Goal: Task Accomplishment & Management: Manage account settings

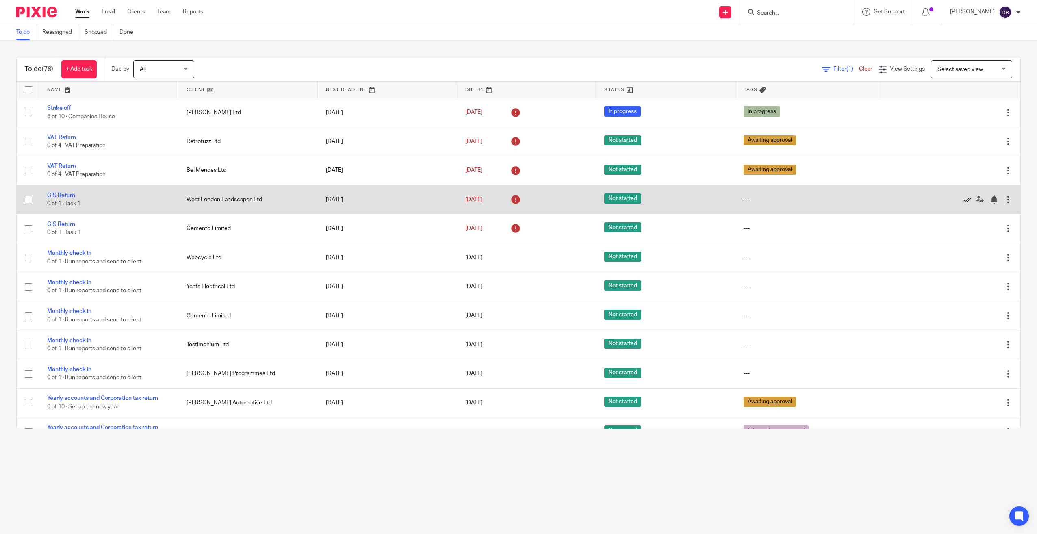
click at [963, 198] on icon at bounding box center [967, 199] width 8 height 8
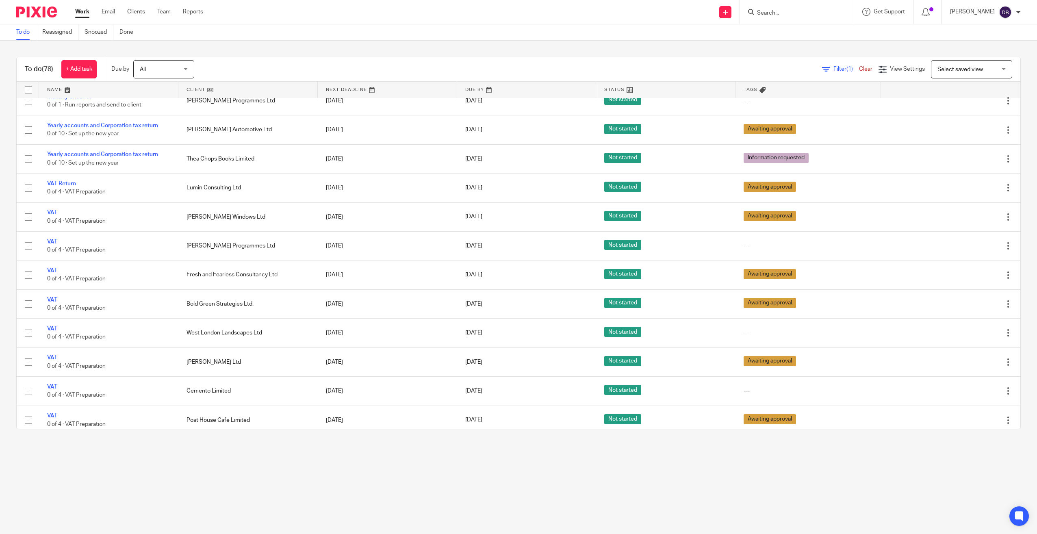
scroll to position [325, 0]
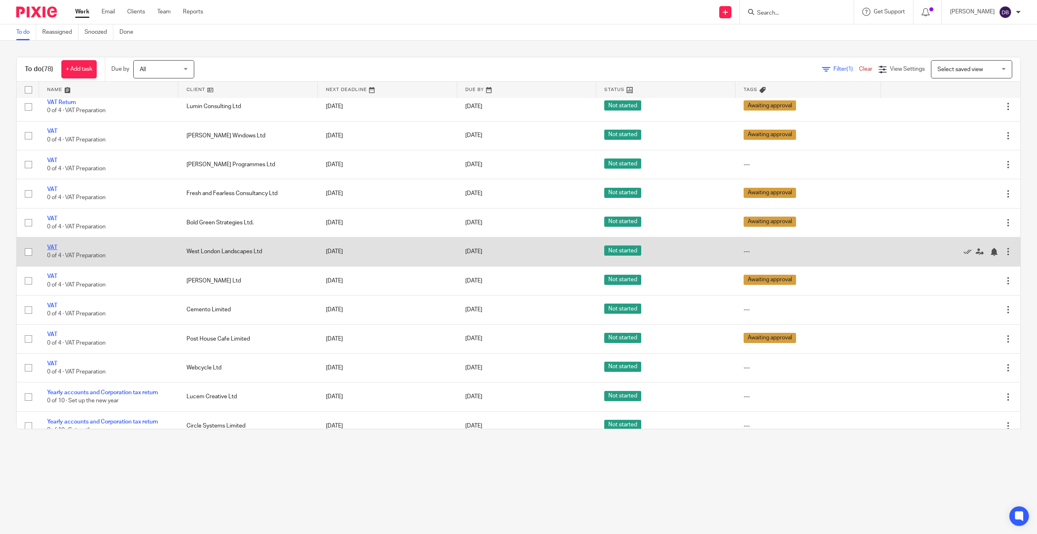
drag, startPoint x: 59, startPoint y: 244, endPoint x: 54, endPoint y: 245, distance: 5.7
click at [58, 243] on td "VAT 0 of 4 · VAT Preparation" at bounding box center [108, 251] width 139 height 29
click at [53, 245] on link "VAT" at bounding box center [52, 248] width 10 height 6
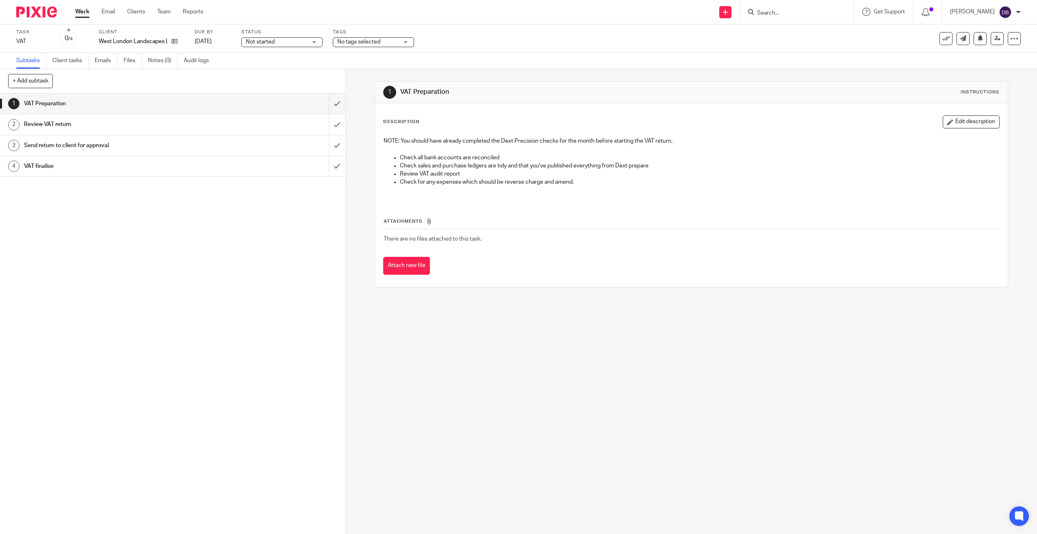
click at [335, 40] on div "No tags selected" at bounding box center [373, 42] width 81 height 10
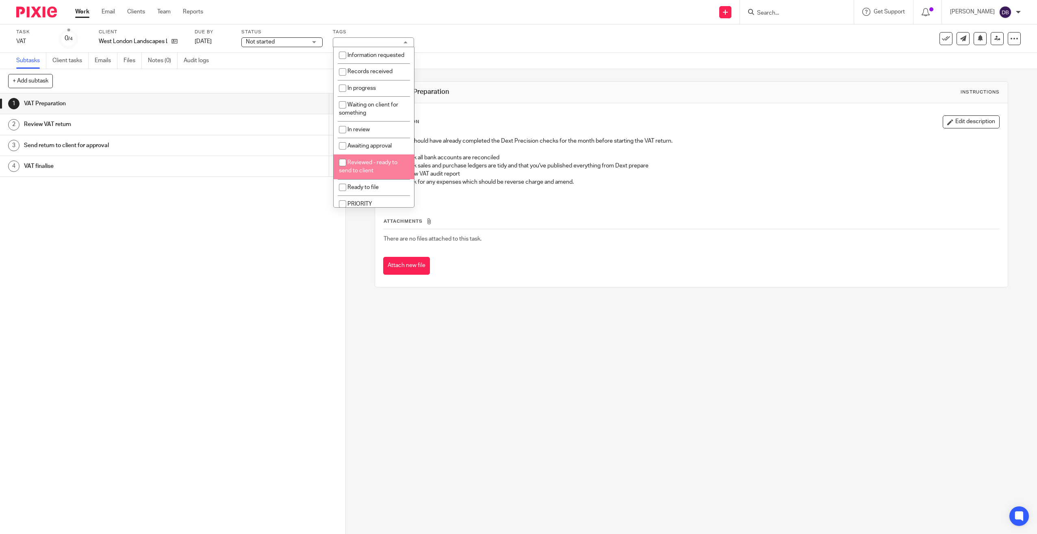
click at [355, 149] on span "Awaiting approval" at bounding box center [369, 146] width 44 height 6
checkbox input "true"
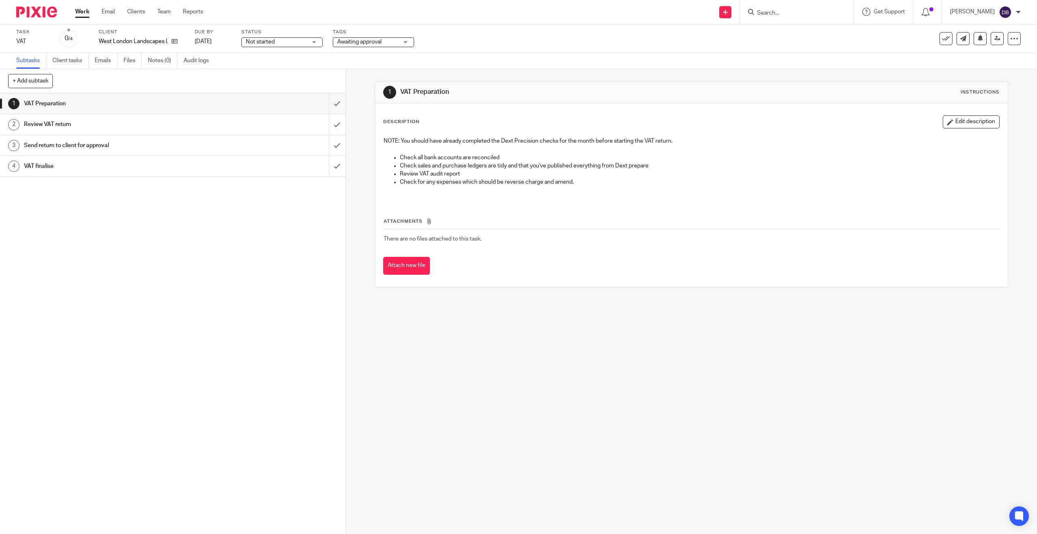
click at [49, 17] on img at bounding box center [36, 11] width 41 height 11
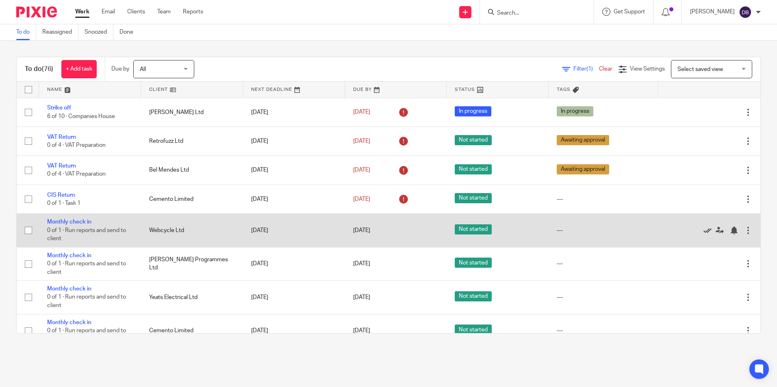
click at [703, 231] on icon at bounding box center [707, 231] width 8 height 8
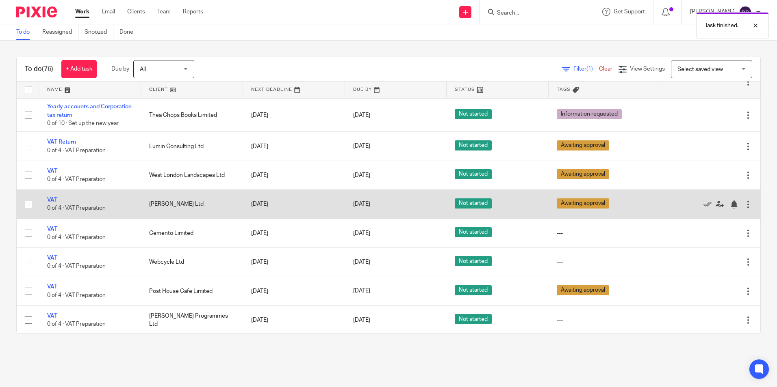
scroll to position [284, 0]
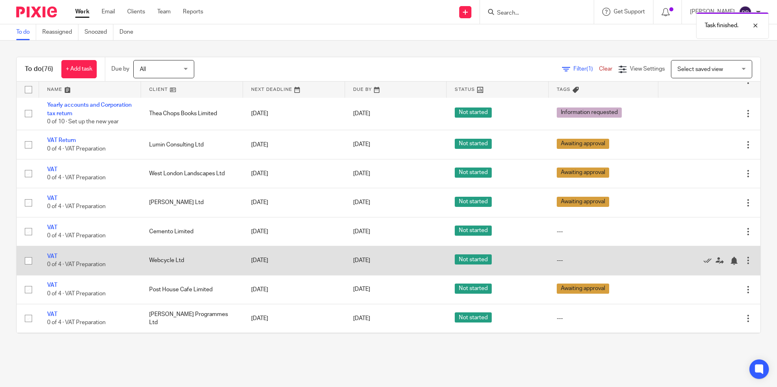
click at [51, 251] on td "VAT 0 of 4 · VAT Preparation" at bounding box center [90, 261] width 102 height 29
click at [53, 257] on link "VAT" at bounding box center [52, 257] width 10 height 6
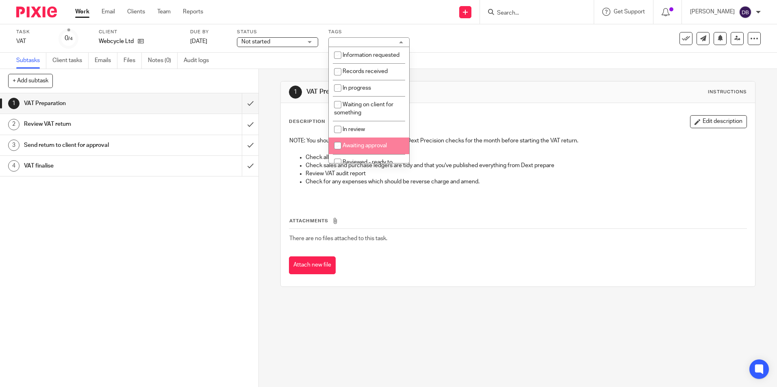
drag, startPoint x: 365, startPoint y: 156, endPoint x: 358, endPoint y: 154, distance: 6.9
click at [363, 149] on span "Awaiting approval" at bounding box center [364, 146] width 44 height 6
checkbox input "true"
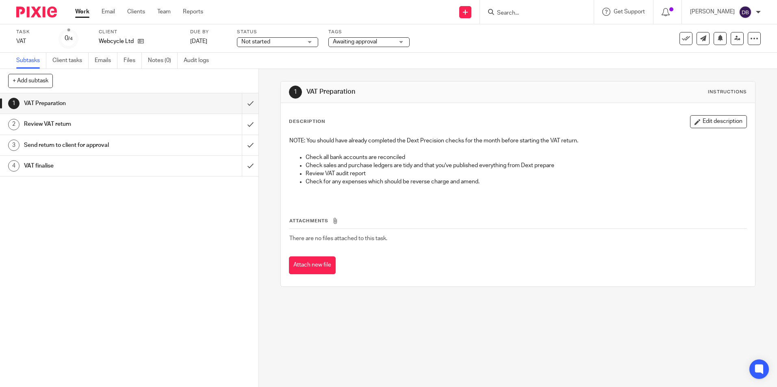
click at [37, 18] on div at bounding box center [33, 12] width 67 height 24
click at [41, 18] on div at bounding box center [33, 12] width 67 height 24
click at [43, 18] on div at bounding box center [33, 12] width 67 height 24
click at [45, 16] on img at bounding box center [36, 11] width 41 height 11
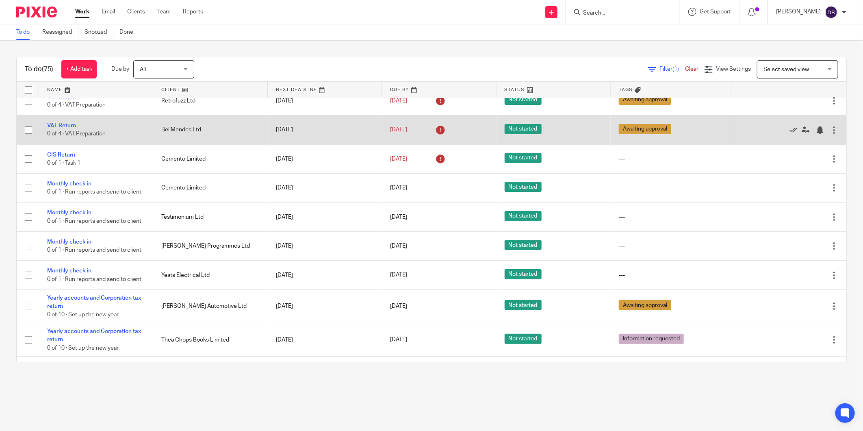
scroll to position [41, 0]
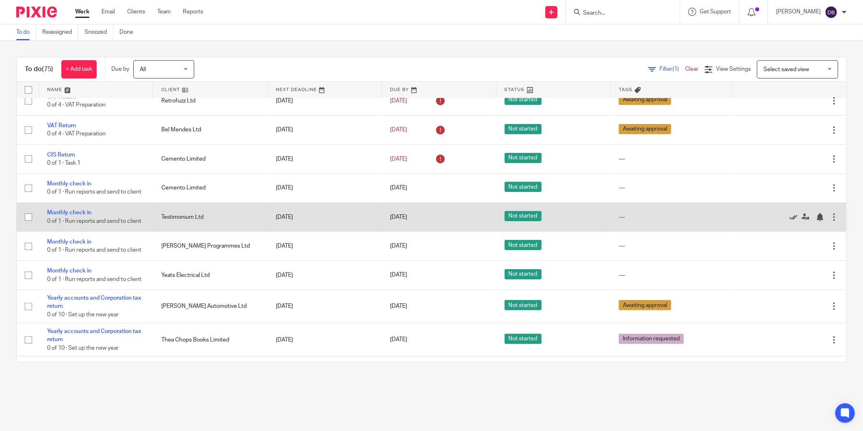
click at [776, 217] on icon at bounding box center [793, 217] width 8 height 8
